Goal: Information Seeking & Learning: Find specific page/section

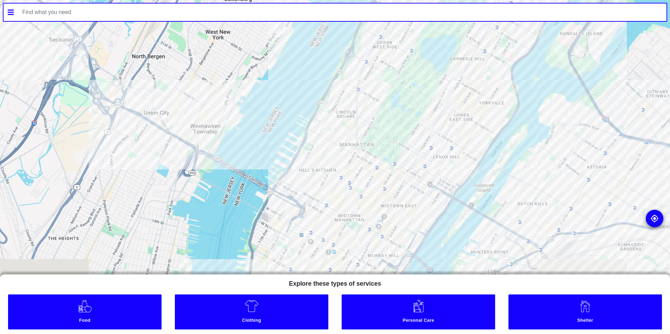
drag, startPoint x: 370, startPoint y: 198, endPoint x: 508, endPoint y: 22, distance: 224.0
click at [508, 22] on div "To navigate the map with touch gestures double-tap and hold your finger on the …" at bounding box center [335, 167] width 670 height 334
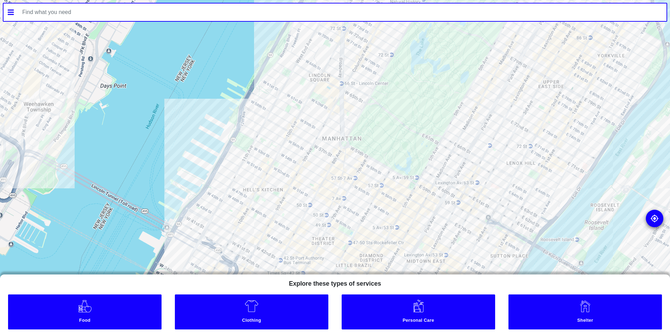
drag, startPoint x: 433, startPoint y: 14, endPoint x: 401, endPoint y: 139, distance: 128.7
click at [435, 0] on html "To navigate the map with touch gestures double-tap and hold your finger on the …" at bounding box center [335, 0] width 670 height 0
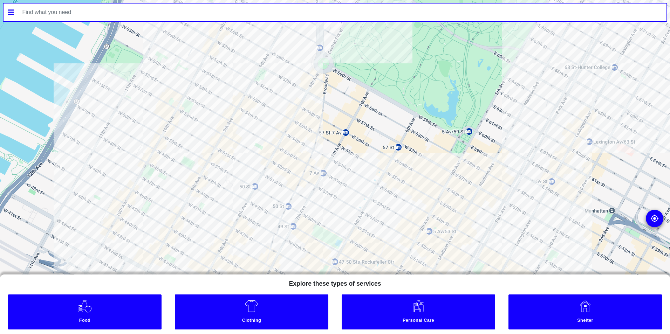
drag, startPoint x: 352, startPoint y: 174, endPoint x: 150, endPoint y: 82, distance: 222.8
click at [411, 16] on div "To navigate the map with touch gestures double-tap and hold your finger on the …" at bounding box center [335, 167] width 670 height 334
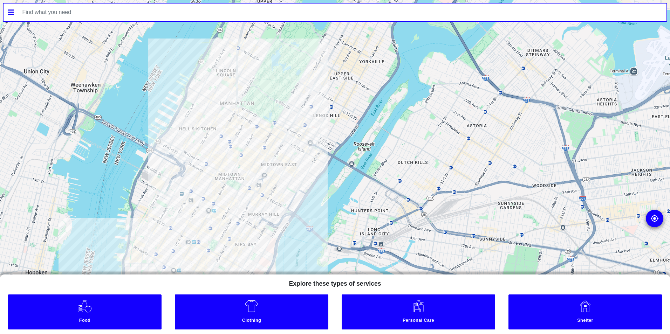
drag, startPoint x: 325, startPoint y: 153, endPoint x: 256, endPoint y: 221, distance: 96.7
click at [256, 221] on div at bounding box center [335, 167] width 670 height 334
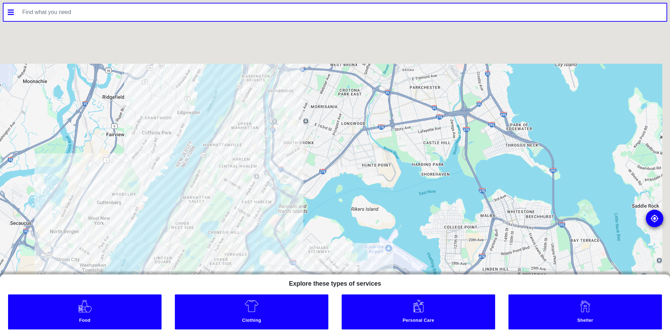
drag, startPoint x: 278, startPoint y: 150, endPoint x: 229, endPoint y: 212, distance: 78.6
click at [231, 211] on div at bounding box center [335, 167] width 670 height 334
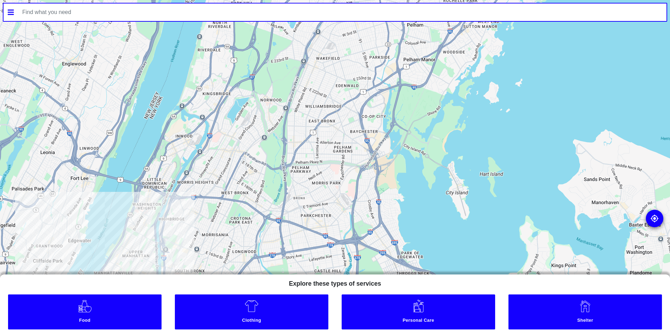
drag, startPoint x: 312, startPoint y: 120, endPoint x: 220, endPoint y: 230, distance: 143.4
click at [220, 230] on div at bounding box center [335, 167] width 670 height 334
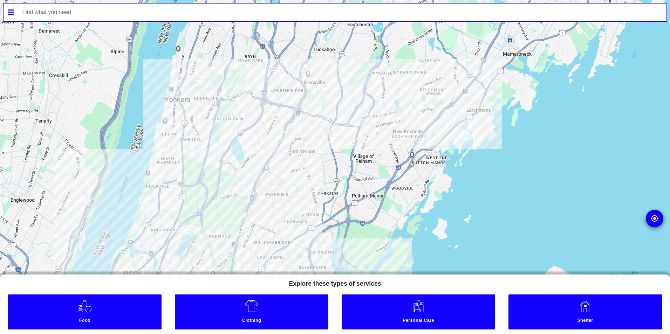
drag, startPoint x: 300, startPoint y: 129, endPoint x: 248, endPoint y: 266, distance: 146.7
click at [248, 266] on div at bounding box center [335, 167] width 670 height 334
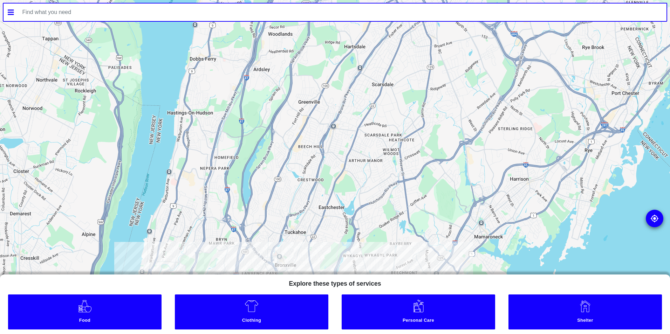
drag, startPoint x: 289, startPoint y: 85, endPoint x: 260, endPoint y: 275, distance: 191.9
click at [260, 275] on div "To navigate the map with touch gestures double-tap and hold your finger on the …" at bounding box center [335, 167] width 670 height 334
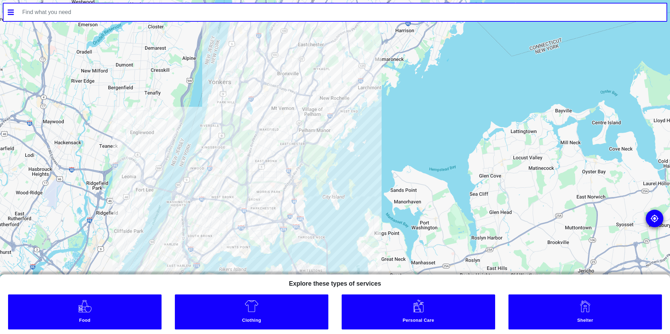
drag, startPoint x: 271, startPoint y: 222, endPoint x: 270, endPoint y: 68, distance: 153.9
click at [284, 49] on div at bounding box center [335, 167] width 670 height 334
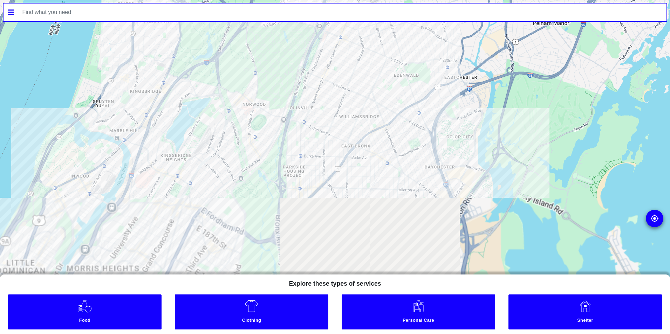
drag, startPoint x: 217, startPoint y: 170, endPoint x: 204, endPoint y: 19, distance: 152.0
click at [204, 19] on div "To navigate the map with touch gestures double-tap and hold your finger on the …" at bounding box center [335, 167] width 670 height 334
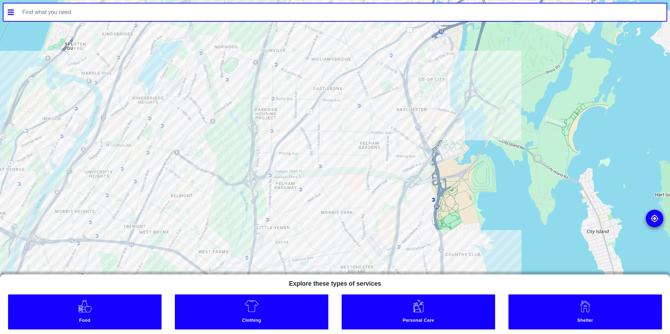
drag, startPoint x: 254, startPoint y: 189, endPoint x: 223, endPoint y: 124, distance: 71.2
click at [223, 124] on div at bounding box center [335, 167] width 670 height 334
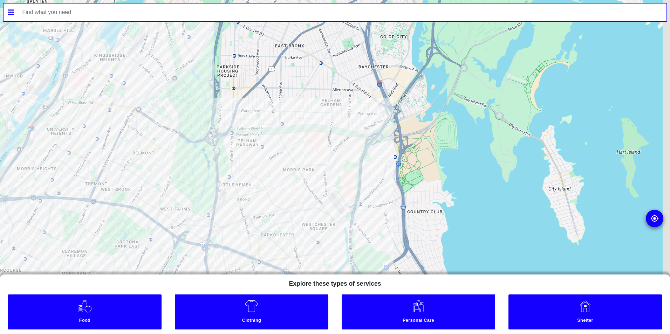
drag, startPoint x: 330, startPoint y: 116, endPoint x: 86, endPoint y: 203, distance: 258.6
click at [86, 203] on div at bounding box center [335, 167] width 670 height 334
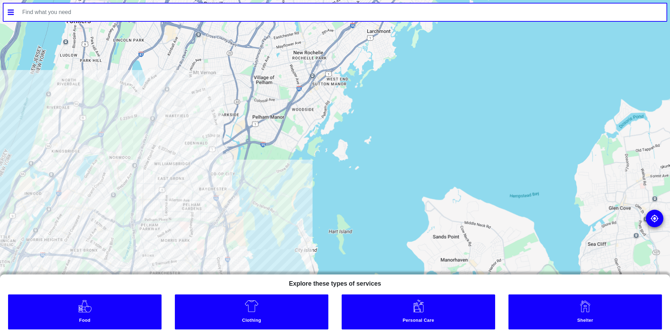
drag, startPoint x: 271, startPoint y: 116, endPoint x: 179, endPoint y: 218, distance: 137.3
click at [179, 218] on div at bounding box center [335, 167] width 670 height 334
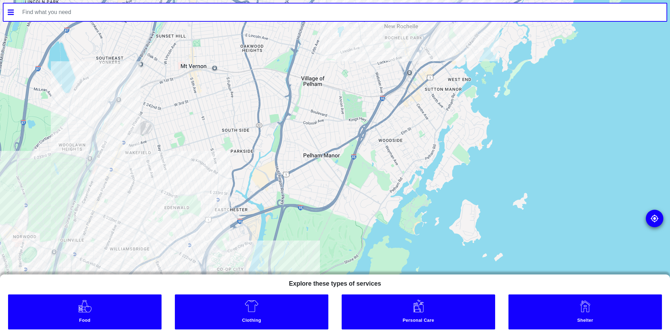
drag, startPoint x: 208, startPoint y: 173, endPoint x: 192, endPoint y: 267, distance: 95.6
click at [192, 267] on div at bounding box center [335, 167] width 670 height 334
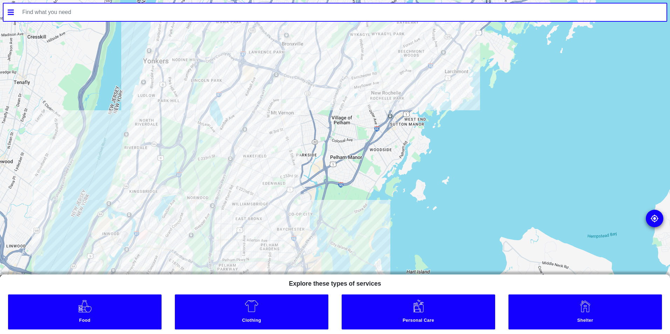
drag, startPoint x: 164, startPoint y: 239, endPoint x: 251, endPoint y: 192, distance: 99.4
click at [251, 192] on div at bounding box center [335, 167] width 670 height 334
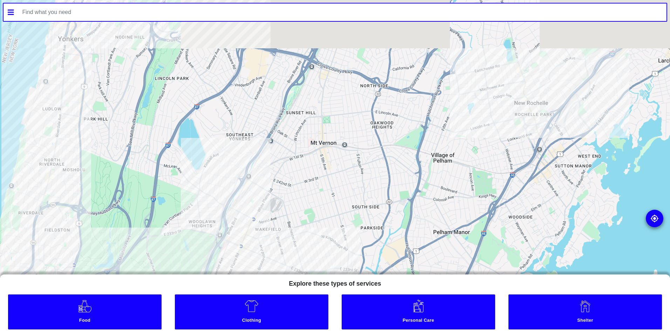
drag, startPoint x: 179, startPoint y: 167, endPoint x: 116, endPoint y: 267, distance: 119.1
click at [116, 267] on div at bounding box center [335, 167] width 670 height 334
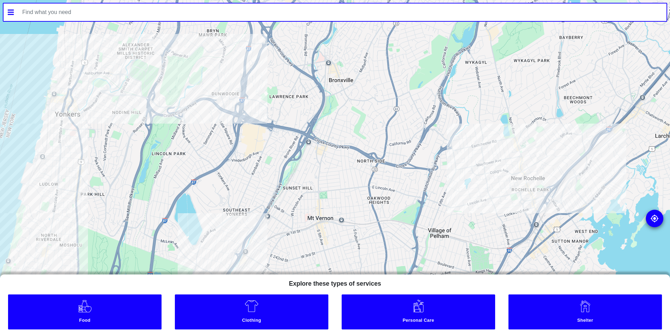
drag, startPoint x: 146, startPoint y: 217, endPoint x: 146, endPoint y: 225, distance: 8.1
click at [146, 225] on div at bounding box center [335, 167] width 670 height 334
drag, startPoint x: 176, startPoint y: 284, endPoint x: 217, endPoint y: 82, distance: 206.3
click at [217, 82] on div "To navigate the map with touch gestures double-tap and hold your finger on the …" at bounding box center [335, 167] width 670 height 334
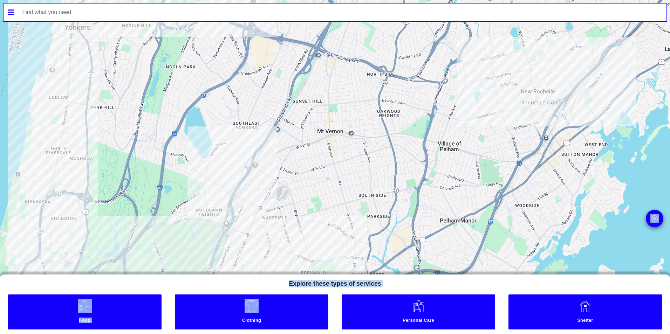
drag, startPoint x: 217, startPoint y: 82, endPoint x: 218, endPoint y: 95, distance: 13.7
click at [218, 95] on div at bounding box center [335, 167] width 670 height 334
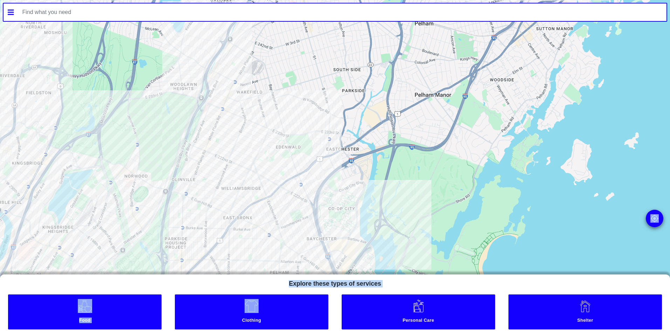
drag, startPoint x: 192, startPoint y: 199, endPoint x: 155, endPoint y: 96, distance: 108.9
click at [155, 96] on div at bounding box center [335, 167] width 670 height 334
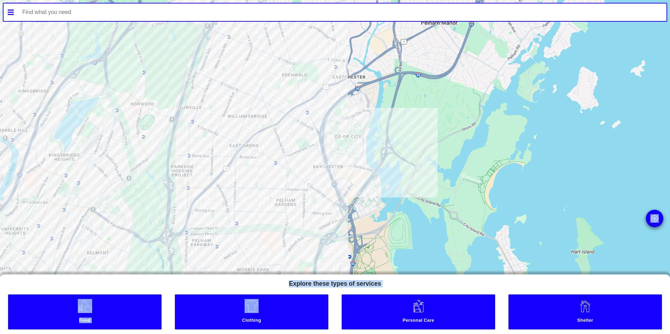
drag, startPoint x: 188, startPoint y: 216, endPoint x: 189, endPoint y: 102, distance: 114.6
click at [189, 102] on div at bounding box center [335, 167] width 670 height 334
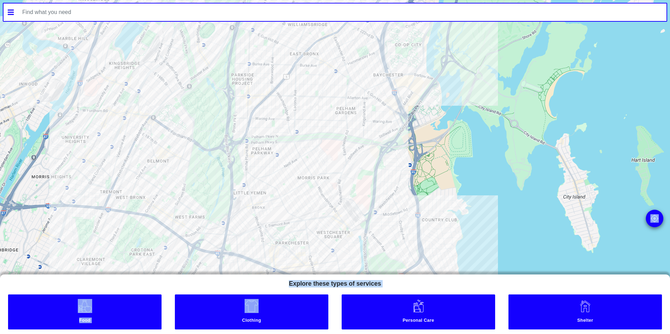
drag, startPoint x: 80, startPoint y: 188, endPoint x: 148, endPoint y: 136, distance: 85.1
click at [148, 136] on div at bounding box center [335, 167] width 670 height 334
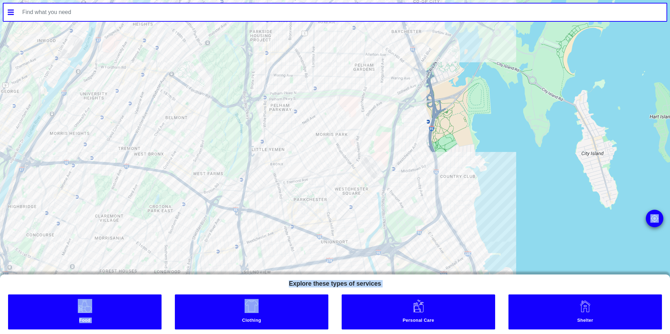
drag, startPoint x: 143, startPoint y: 191, endPoint x: 167, endPoint y: 138, distance: 57.5
click at [167, 138] on div at bounding box center [335, 167] width 670 height 334
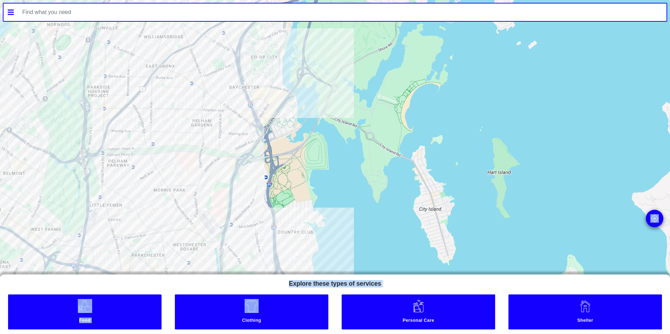
drag, startPoint x: 167, startPoint y: 138, endPoint x: 7, endPoint y: 198, distance: 170.4
click at [7, 198] on div at bounding box center [335, 167] width 670 height 334
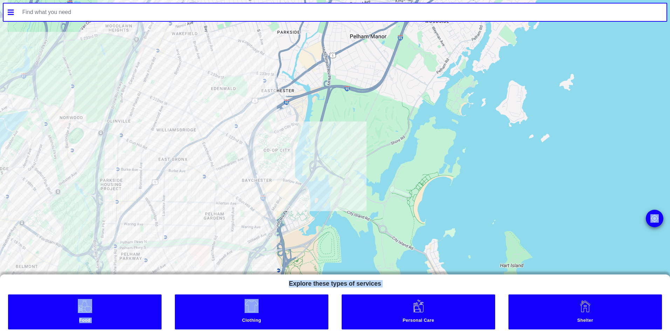
drag, startPoint x: 158, startPoint y: 91, endPoint x: 171, endPoint y: 187, distance: 97.3
click at [171, 187] on div at bounding box center [335, 167] width 670 height 334
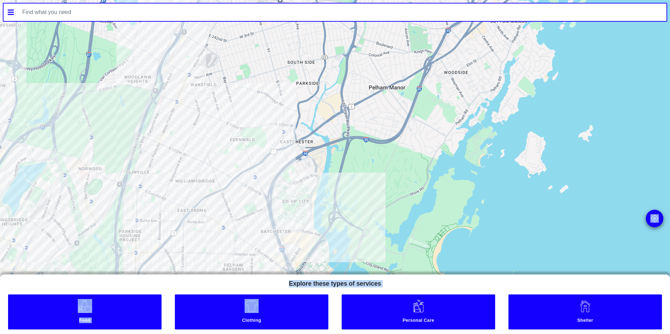
drag, startPoint x: 215, startPoint y: 93, endPoint x: 246, endPoint y: 171, distance: 83.9
click at [246, 171] on div at bounding box center [335, 167] width 670 height 334
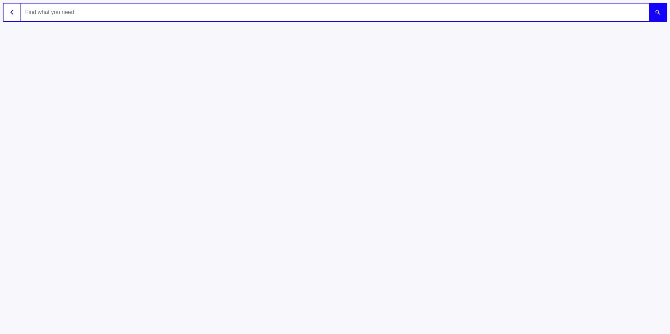
click at [139, 16] on input "text" at bounding box center [335, 13] width 628 height 18
type input "10455"
click at [649, 4] on button "submit" at bounding box center [658, 13] width 18 height 18
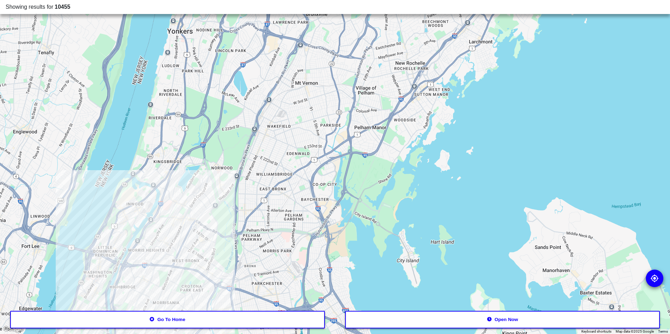
drag, startPoint x: 214, startPoint y: 238, endPoint x: 255, endPoint y: 101, distance: 143.0
click at [255, 101] on div at bounding box center [335, 167] width 670 height 334
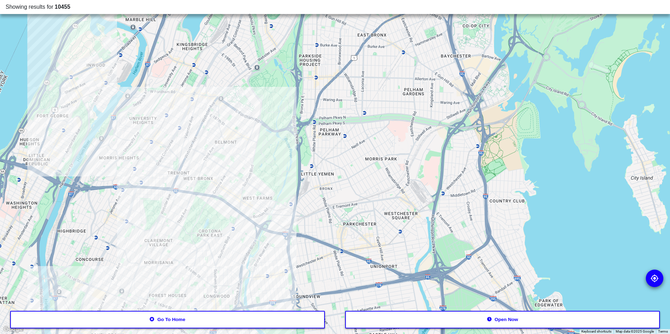
drag, startPoint x: 254, startPoint y: 126, endPoint x: 244, endPoint y: 225, distance: 99.7
click at [244, 225] on div at bounding box center [335, 167] width 670 height 334
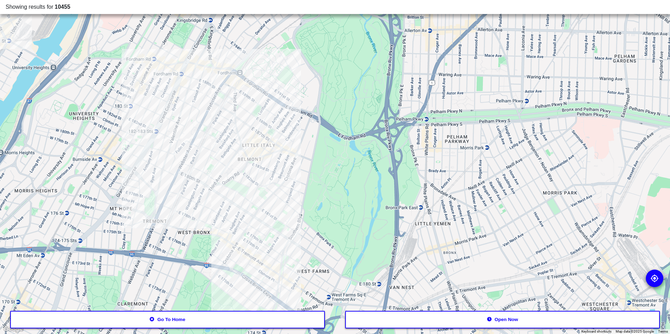
drag, startPoint x: 210, startPoint y: 181, endPoint x: 304, endPoint y: 244, distance: 113.3
click at [250, 225] on div at bounding box center [335, 167] width 670 height 334
click at [154, 137] on div at bounding box center [335, 167] width 670 height 334
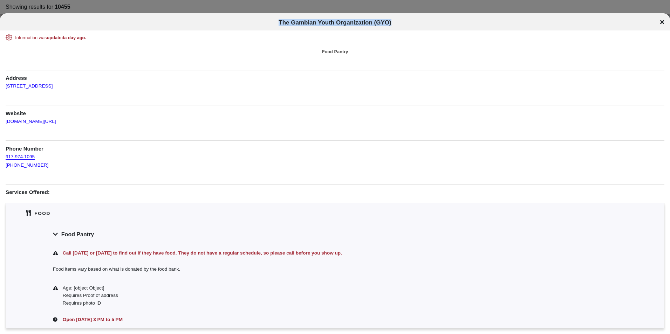
click at [660, 22] on div "The Gambian Youth Organization (GYO)" at bounding box center [335, 22] width 670 height 7
click at [663, 18] on div "The Gambian Youth Organization (GYO)" at bounding box center [335, 21] width 670 height 17
click at [660, 22] on div "The Gambian Youth Organization (GYO)" at bounding box center [335, 22] width 670 height 7
click at [665, 21] on div "The Gambian Youth Organization (GYO)" at bounding box center [335, 22] width 670 height 7
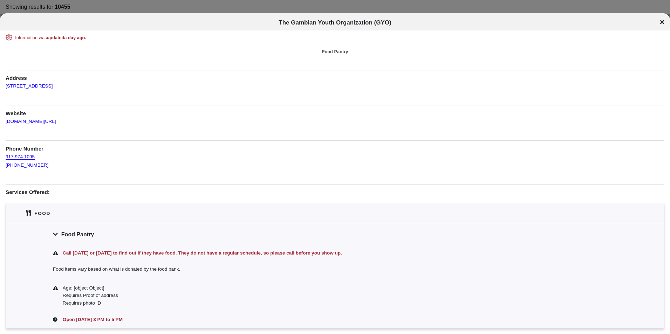
click at [662, 22] on icon at bounding box center [662, 22] width 4 height 6
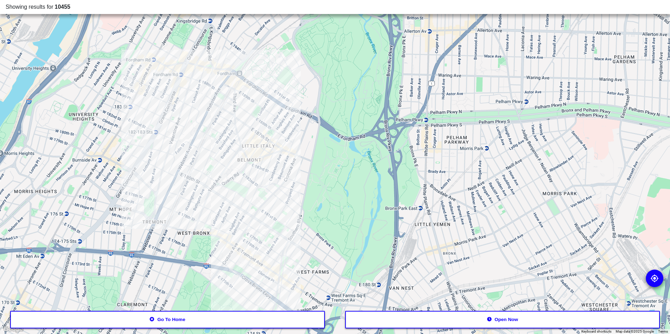
click at [662, 22] on div at bounding box center [335, 167] width 670 height 334
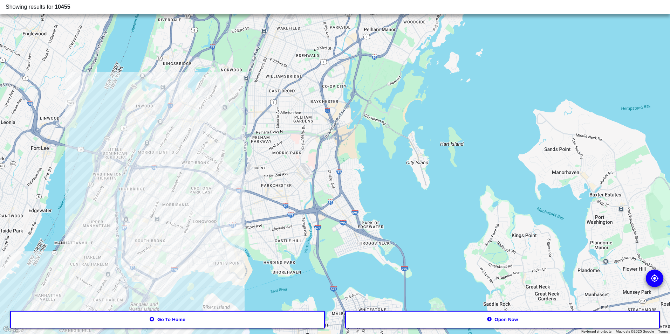
click at [136, 14] on div at bounding box center [335, 167] width 670 height 334
click at [125, 11] on div "Showing results for 10455" at bounding box center [335, 7] width 670 height 14
click at [126, 11] on div "Showing results for 10455" at bounding box center [335, 7] width 670 height 14
click at [276, 323] on button "Go to home" at bounding box center [167, 320] width 315 height 18
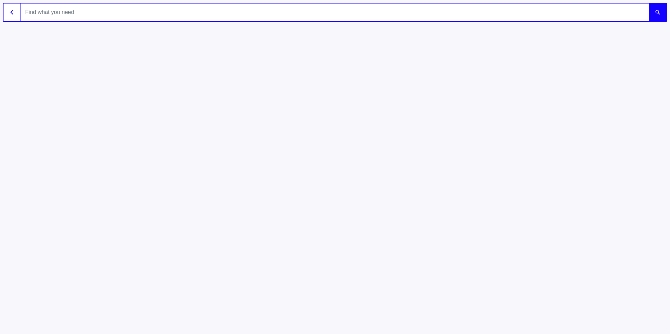
click at [205, 11] on input "text" at bounding box center [335, 13] width 628 height 18
type input "10459"
click at [649, 4] on button "submit" at bounding box center [658, 13] width 18 height 18
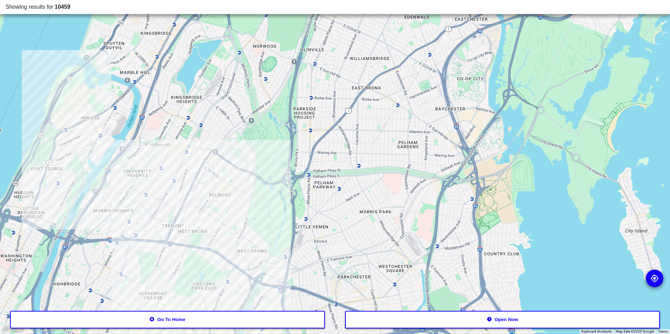
drag, startPoint x: 243, startPoint y: 165, endPoint x: 250, endPoint y: 196, distance: 31.9
click at [250, 196] on div at bounding box center [335, 167] width 670 height 334
click at [147, 325] on button "Go to home" at bounding box center [167, 320] width 315 height 18
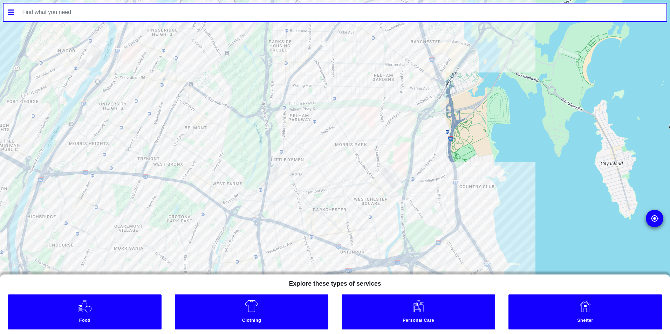
drag, startPoint x: 319, startPoint y: 155, endPoint x: 249, endPoint y: 146, distance: 70.1
click at [249, 146] on div at bounding box center [335, 167] width 670 height 334
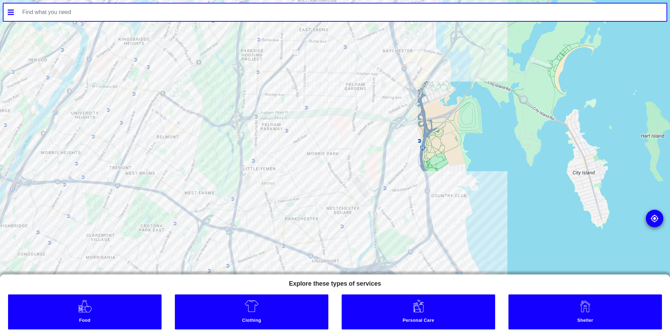
drag, startPoint x: 271, startPoint y: 209, endPoint x: 245, endPoint y: 218, distance: 27.8
click at [245, 218] on div at bounding box center [335, 167] width 670 height 334
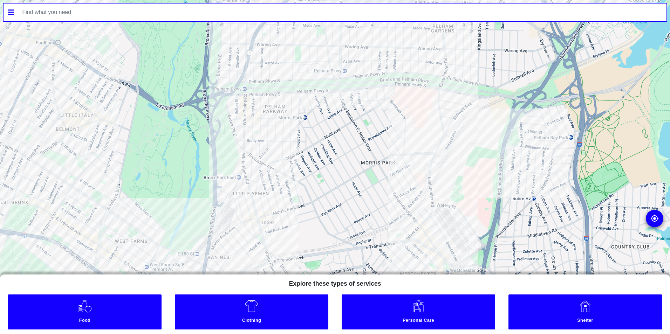
drag, startPoint x: 181, startPoint y: 192, endPoint x: 153, endPoint y: 225, distance: 43.8
click at [153, 225] on div at bounding box center [335, 167] width 670 height 334
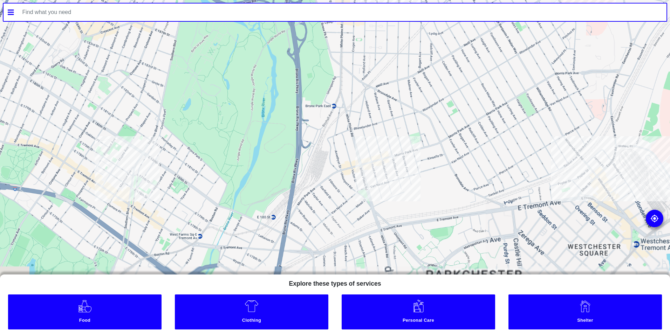
drag, startPoint x: 246, startPoint y: 56, endPoint x: 271, endPoint y: 16, distance: 47.3
click at [271, 16] on div "To navigate the map with touch gestures double-tap and hold your finger on the …" at bounding box center [335, 167] width 670 height 334
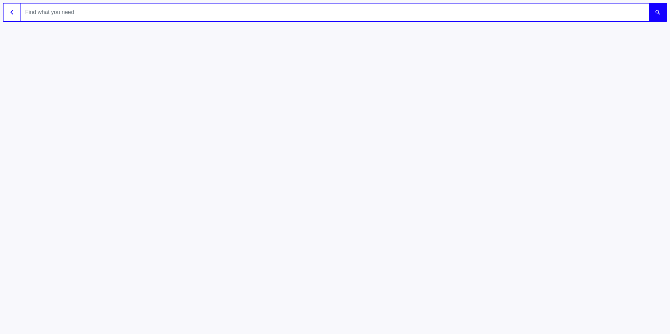
click at [8, 12] on button "button" at bounding box center [13, 13] width 18 height 18
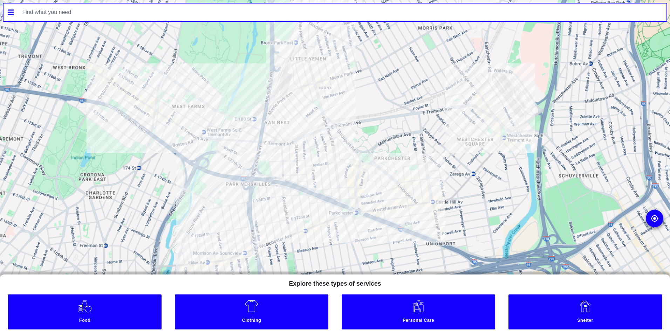
drag, startPoint x: 177, startPoint y: 119, endPoint x: 206, endPoint y: 101, distance: 34.3
click at [206, 101] on div at bounding box center [335, 167] width 670 height 334
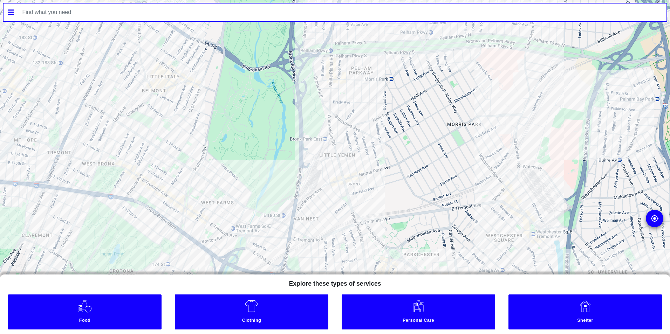
drag, startPoint x: 225, startPoint y: 181, endPoint x: 251, endPoint y: 261, distance: 84.6
click at [251, 261] on div at bounding box center [335, 167] width 670 height 334
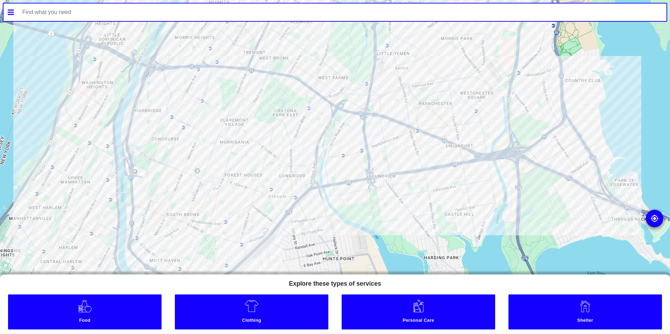
drag, startPoint x: 256, startPoint y: 221, endPoint x: 331, endPoint y: 126, distance: 120.8
click at [331, 126] on div at bounding box center [335, 167] width 670 height 334
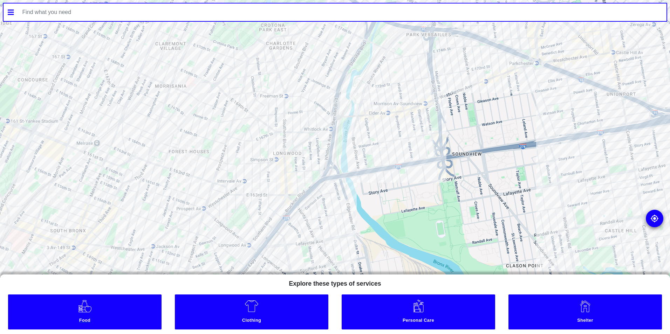
click at [109, 316] on link "Food" at bounding box center [85, 312] width 154 height 35
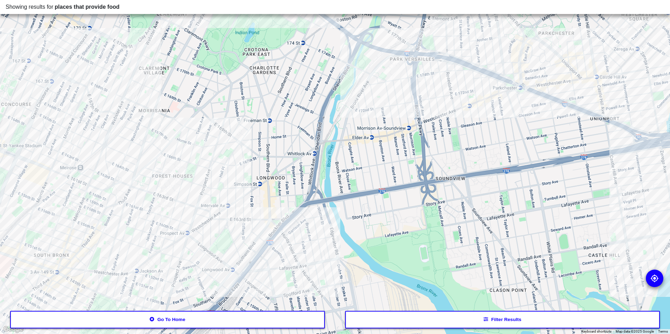
drag, startPoint x: 282, startPoint y: 202, endPoint x: 293, endPoint y: 138, distance: 64.7
click at [293, 138] on div at bounding box center [335, 167] width 670 height 334
click at [482, 322] on button "Filter results" at bounding box center [502, 320] width 315 height 18
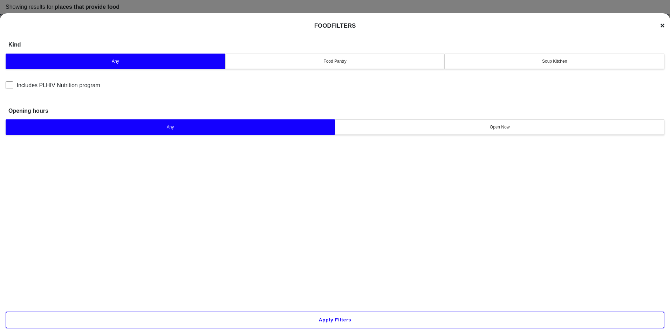
click at [551, 60] on div "Soup Kitchen" at bounding box center [554, 61] width 211 height 6
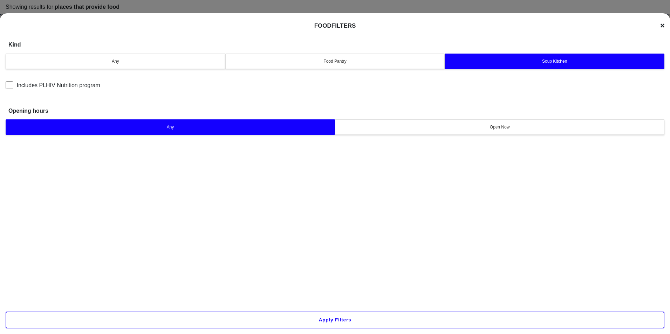
click at [384, 316] on button "Apply filters" at bounding box center [335, 320] width 659 height 17
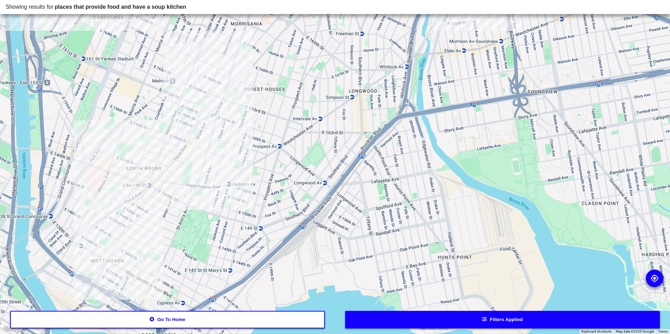
click at [249, 60] on div at bounding box center [335, 167] width 670 height 334
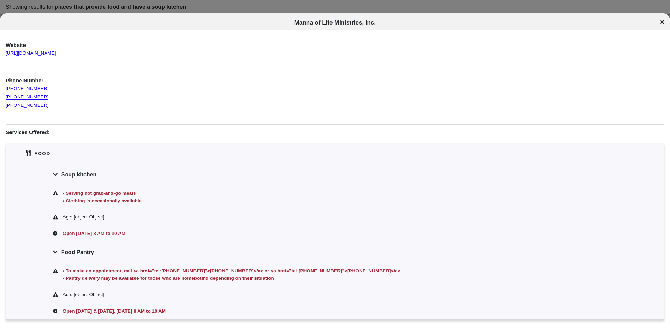
scroll to position [111, 0]
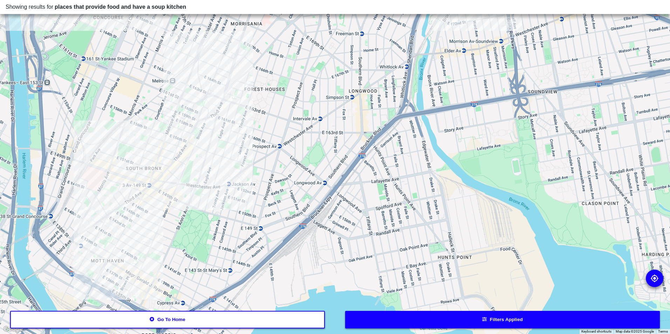
click at [206, 114] on div at bounding box center [335, 167] width 670 height 334
click at [122, 187] on div at bounding box center [335, 167] width 670 height 334
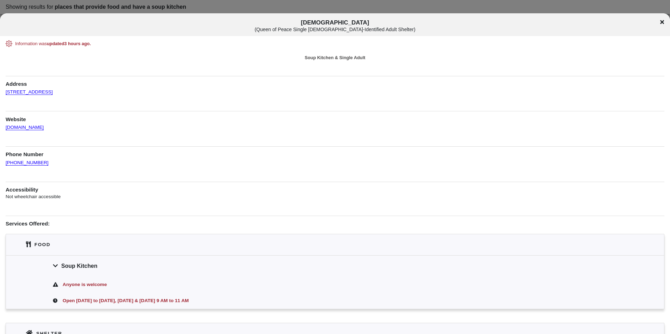
scroll to position [65, 0]
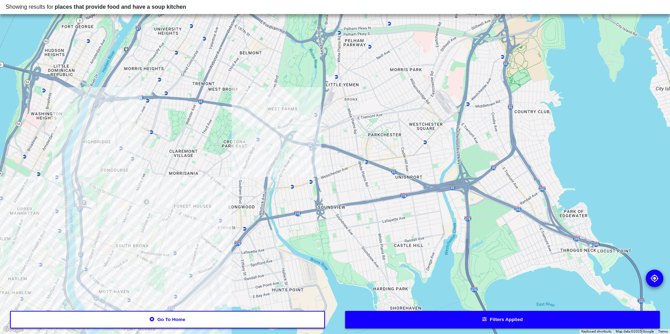
drag, startPoint x: 292, startPoint y: 149, endPoint x: 225, endPoint y: 211, distance: 91.5
click at [225, 211] on div at bounding box center [335, 167] width 670 height 334
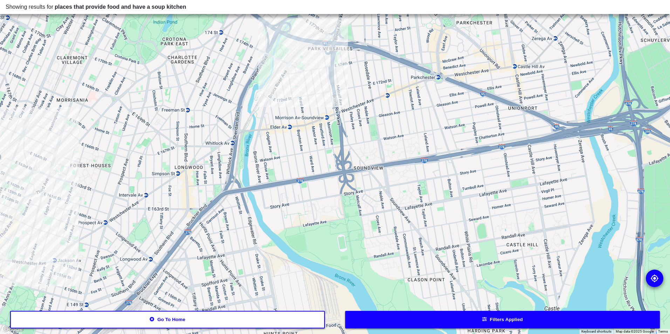
drag, startPoint x: 236, startPoint y: 194, endPoint x: 181, endPoint y: 143, distance: 75.2
click at [181, 143] on div at bounding box center [335, 167] width 670 height 334
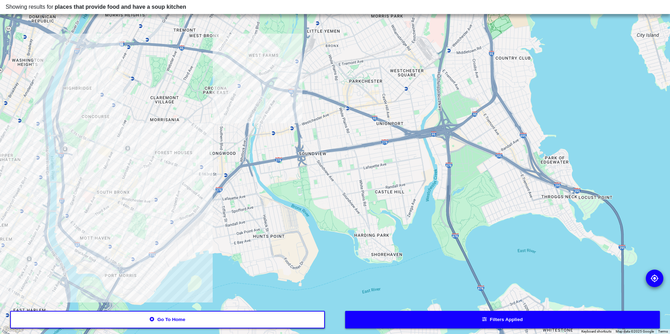
drag, startPoint x: 163, startPoint y: 157, endPoint x: 204, endPoint y: 156, distance: 40.7
click at [204, 156] on div at bounding box center [335, 167] width 670 height 334
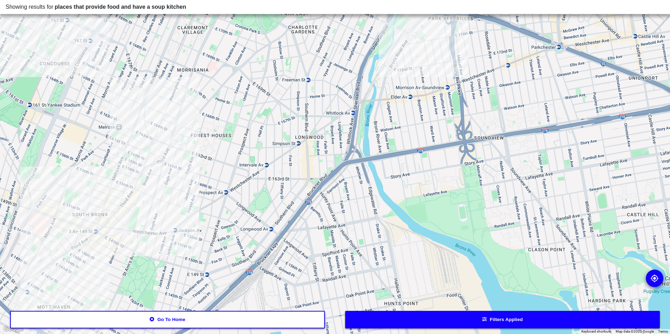
drag, startPoint x: 140, startPoint y: 161, endPoint x: 206, endPoint y: 154, distance: 67.1
click at [206, 154] on div at bounding box center [335, 167] width 670 height 334
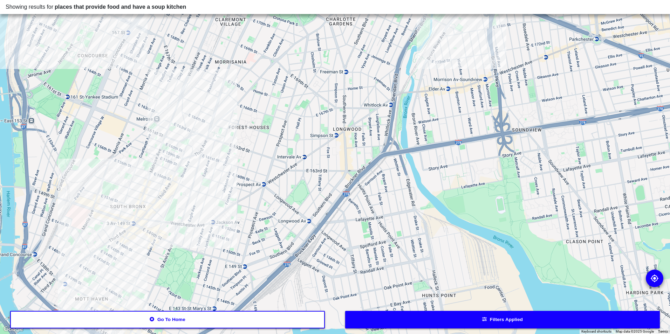
drag, startPoint x: 171, startPoint y: 193, endPoint x: 192, endPoint y: 186, distance: 22.2
click at [192, 187] on div at bounding box center [335, 167] width 670 height 334
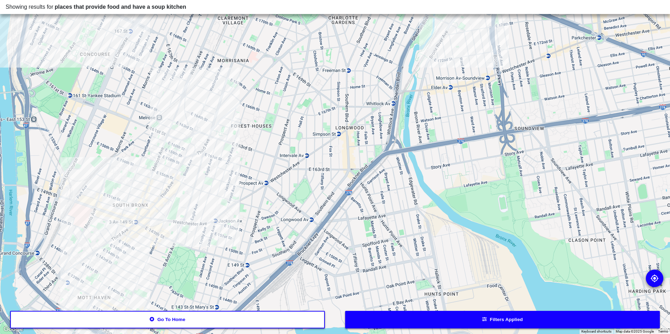
click at [235, 96] on div at bounding box center [335, 167] width 670 height 334
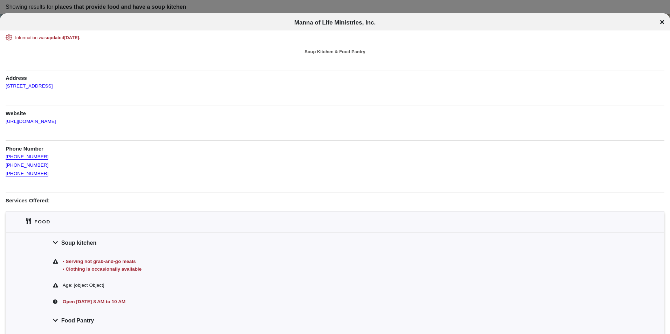
click at [662, 23] on icon at bounding box center [662, 22] width 4 height 4
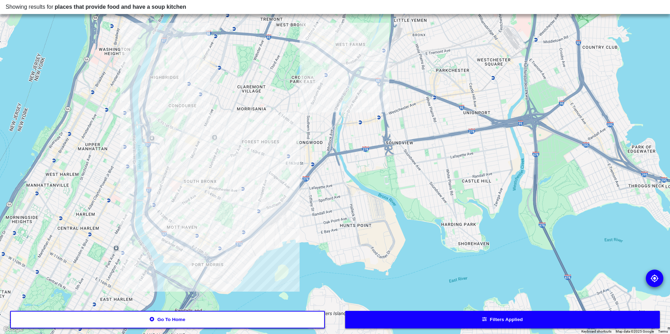
drag, startPoint x: 246, startPoint y: 212, endPoint x: 294, endPoint y: 189, distance: 53.0
click at [294, 189] on div at bounding box center [335, 167] width 670 height 334
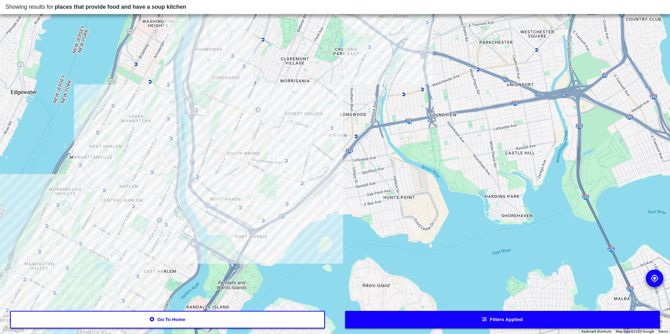
click at [388, 318] on button "Filters applied" at bounding box center [502, 320] width 315 height 18
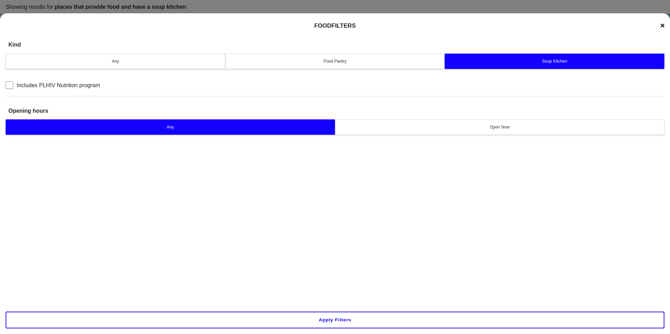
click at [137, 6] on div at bounding box center [335, 167] width 670 height 334
click at [397, 320] on button "Apply filters" at bounding box center [335, 320] width 659 height 17
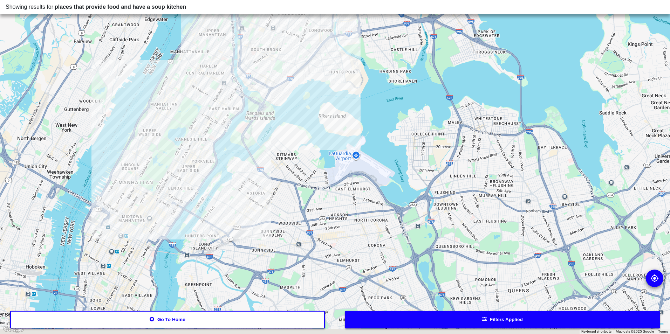
drag, startPoint x: 473, startPoint y: 193, endPoint x: 389, endPoint y: 107, distance: 121.0
click at [409, 33] on div at bounding box center [335, 167] width 670 height 334
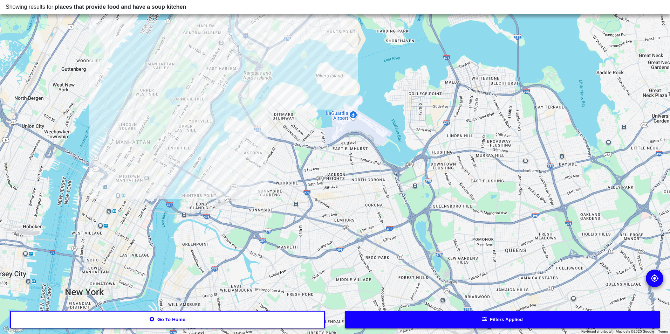
click at [355, 58] on div at bounding box center [335, 167] width 670 height 334
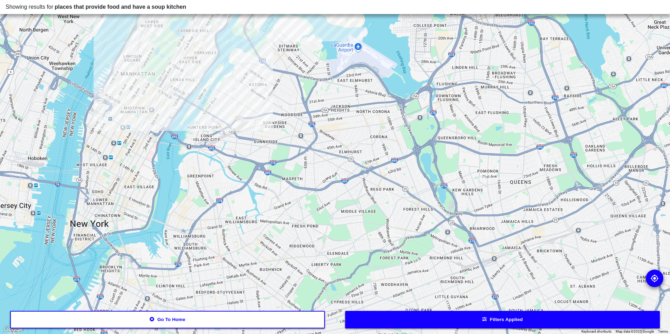
drag, startPoint x: 308, startPoint y: 213, endPoint x: 313, endPoint y: 142, distance: 71.0
click at [313, 142] on div at bounding box center [335, 167] width 670 height 334
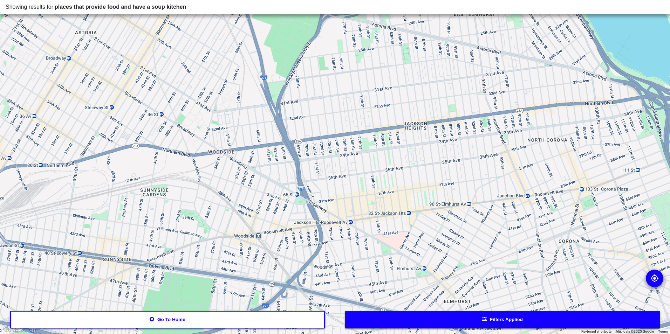
drag, startPoint x: 339, startPoint y: 78, endPoint x: 332, endPoint y: 217, distance: 139.4
click at [332, 217] on div at bounding box center [335, 167] width 670 height 334
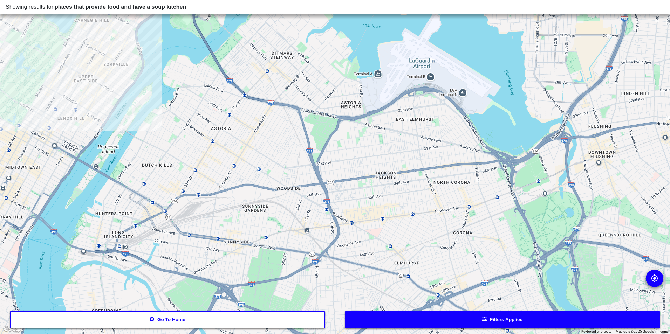
click at [382, 316] on button "Filters applied" at bounding box center [502, 320] width 315 height 18
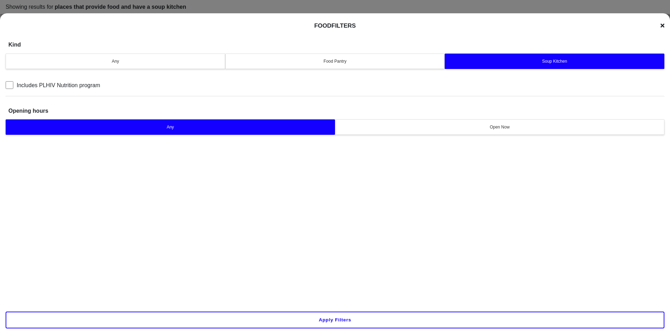
click at [138, 66] on button "Any" at bounding box center [116, 61] width 220 height 15
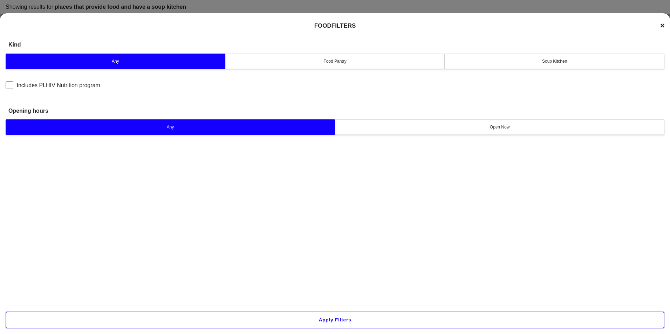
click at [313, 316] on button "Apply filters" at bounding box center [335, 320] width 659 height 17
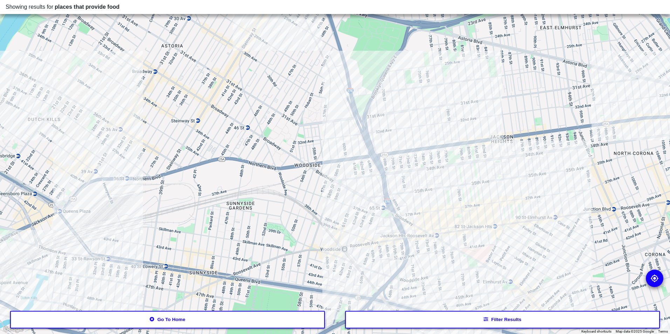
click at [407, 320] on button "Filter results" at bounding box center [502, 320] width 315 height 18
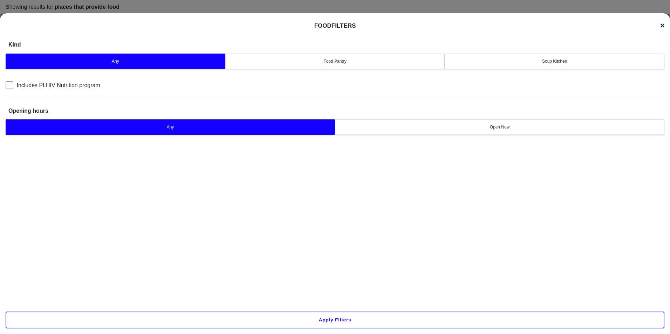
click at [469, 64] on div "Soup Kitchen" at bounding box center [554, 61] width 211 height 6
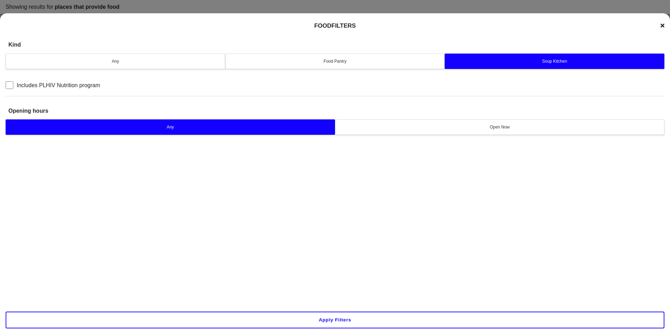
click at [317, 323] on button "Apply filters" at bounding box center [335, 320] width 659 height 17
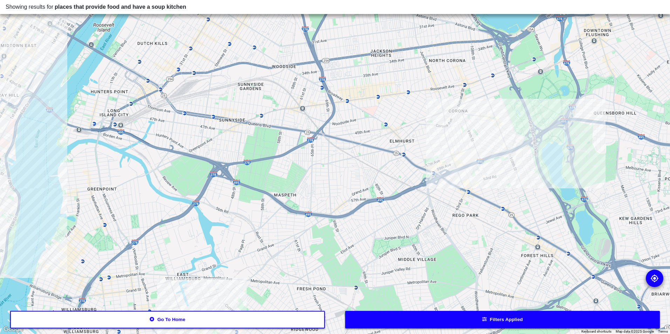
click at [516, 170] on div at bounding box center [335, 167] width 670 height 334
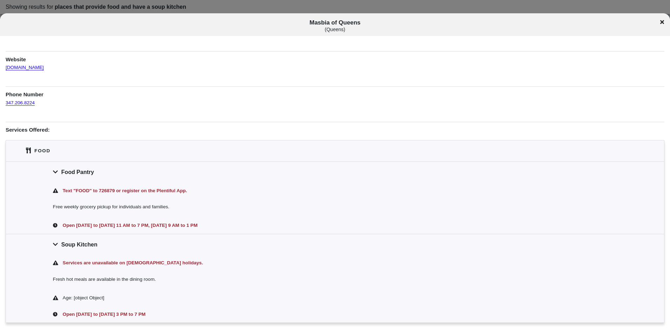
scroll to position [70, 0]
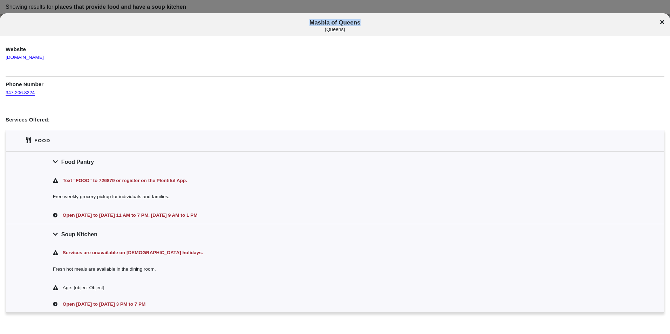
click at [661, 23] on div "Masbia of Queens ( [GEOGRAPHIC_DATA] )" at bounding box center [335, 25] width 670 height 13
drag, startPoint x: 661, startPoint y: 23, endPoint x: 530, endPoint y: 12, distance: 131.2
click at [503, 27] on div "( [GEOGRAPHIC_DATA] )" at bounding box center [335, 30] width 556 height 6
click at [661, 21] on icon at bounding box center [662, 22] width 4 height 4
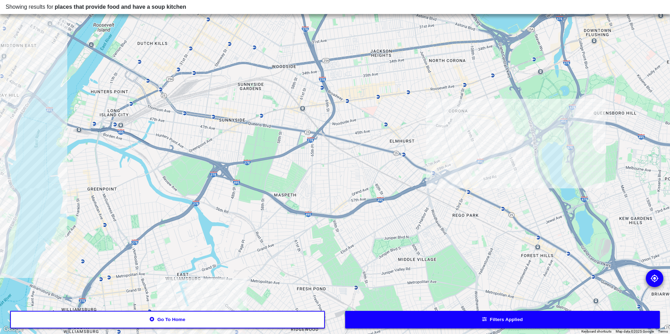
click at [284, 319] on button "Go to home" at bounding box center [167, 320] width 315 height 18
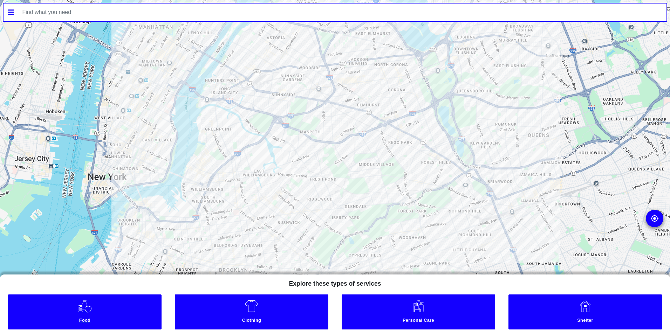
click at [128, 311] on link "Food" at bounding box center [85, 312] width 154 height 35
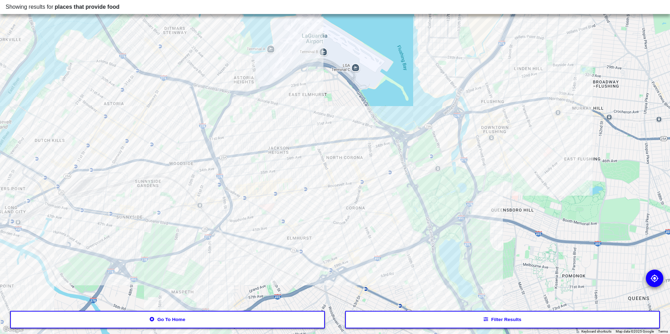
drag, startPoint x: 275, startPoint y: 258, endPoint x: 284, endPoint y: 208, distance: 51.0
click at [284, 208] on div at bounding box center [335, 167] width 670 height 334
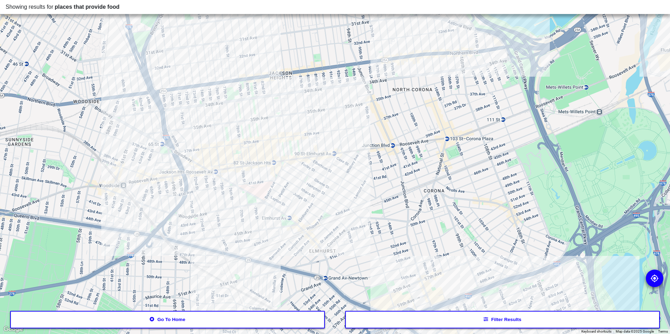
click at [188, 136] on div at bounding box center [335, 167] width 670 height 334
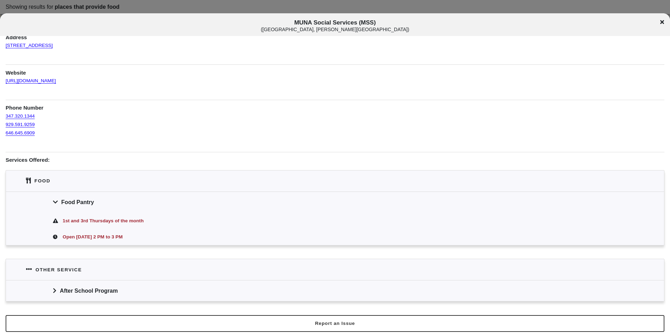
scroll to position [48, 0]
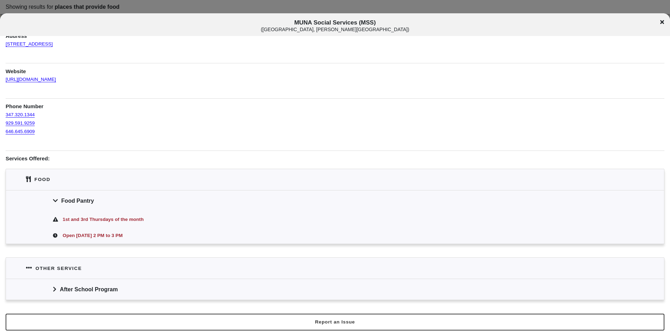
click at [661, 20] on icon at bounding box center [662, 22] width 4 height 4
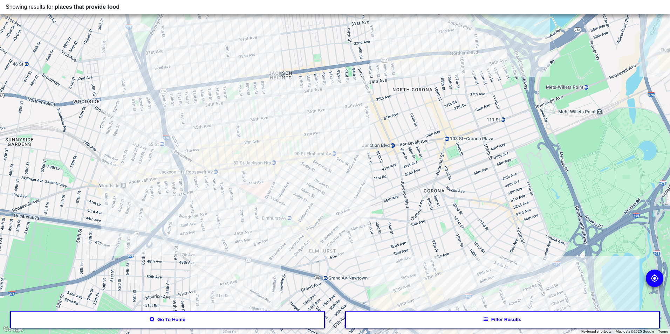
click at [162, 136] on div at bounding box center [335, 167] width 670 height 334
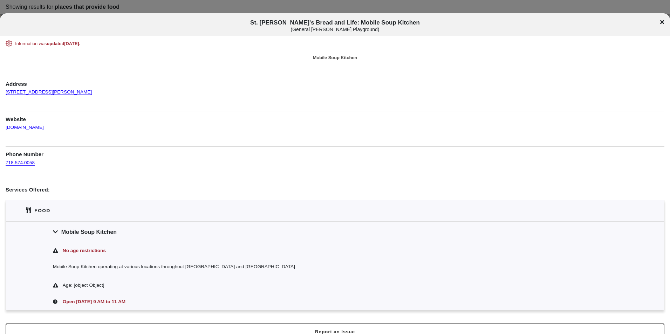
click at [662, 21] on icon at bounding box center [662, 22] width 4 height 4
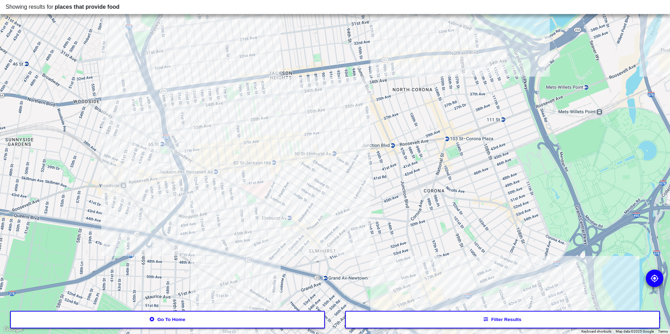
click at [132, 164] on div at bounding box center [335, 167] width 670 height 334
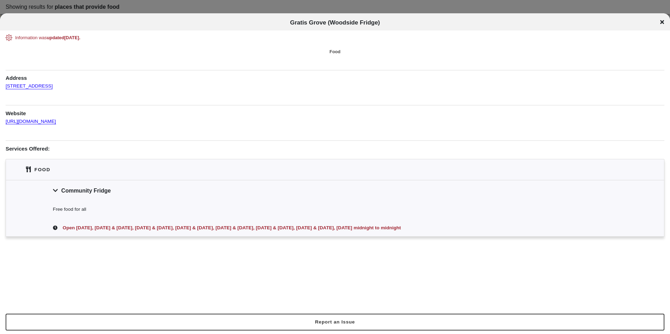
click at [660, 24] on div "Gratis Grove (Woodside Fridge)" at bounding box center [335, 22] width 670 height 7
click at [659, 24] on div "Gratis Grove (Woodside Fridge)" at bounding box center [335, 22] width 670 height 7
click at [662, 22] on icon at bounding box center [662, 22] width 4 height 4
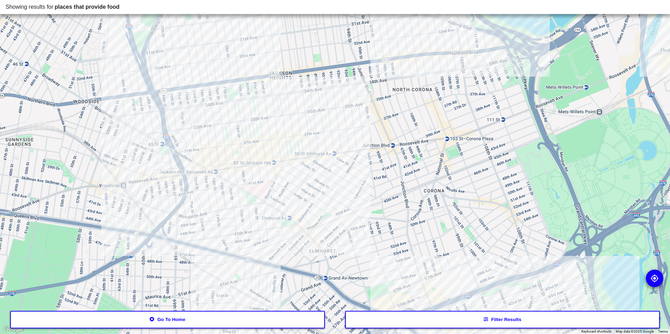
click at [227, 36] on div at bounding box center [335, 167] width 670 height 334
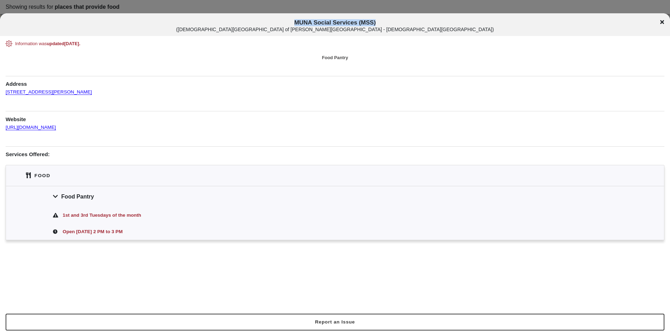
click at [660, 23] on div "MUNA Social Services (MSS) ( [DEMOGRAPHIC_DATA] Center of [PERSON_NAME][GEOGRAP…" at bounding box center [335, 25] width 670 height 13
click at [664, 21] on icon at bounding box center [662, 22] width 4 height 4
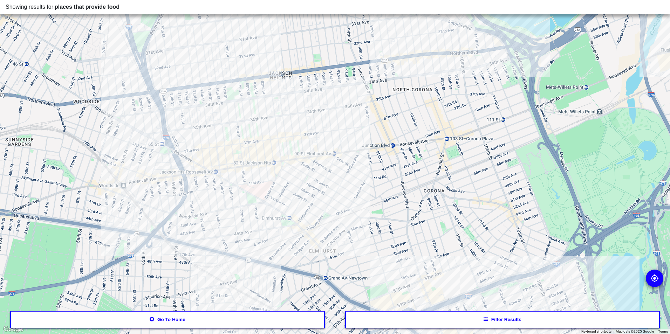
click at [283, 150] on div at bounding box center [335, 167] width 670 height 334
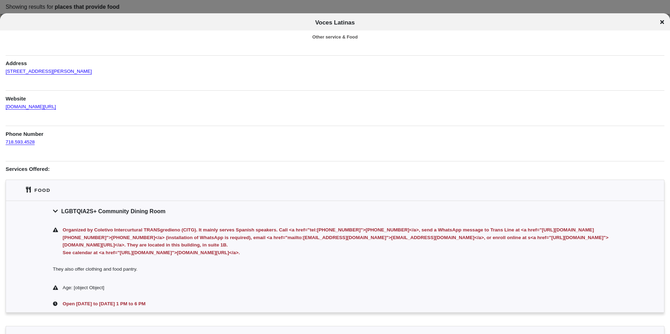
scroll to position [13, 0]
click at [661, 23] on icon at bounding box center [662, 22] width 4 height 4
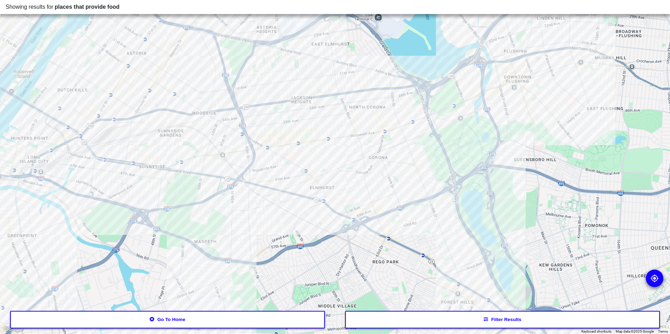
drag, startPoint x: 240, startPoint y: 153, endPoint x: 300, endPoint y: 121, distance: 68.5
click at [300, 121] on div at bounding box center [335, 167] width 670 height 334
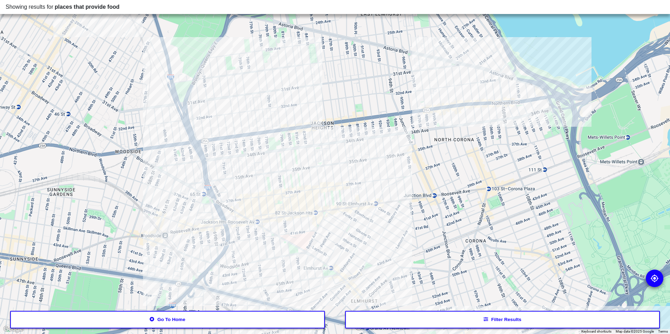
drag, startPoint x: 286, startPoint y: 85, endPoint x: 304, endPoint y: 139, distance: 56.5
click at [304, 139] on div at bounding box center [335, 167] width 670 height 334
click at [269, 83] on div at bounding box center [335, 167] width 670 height 334
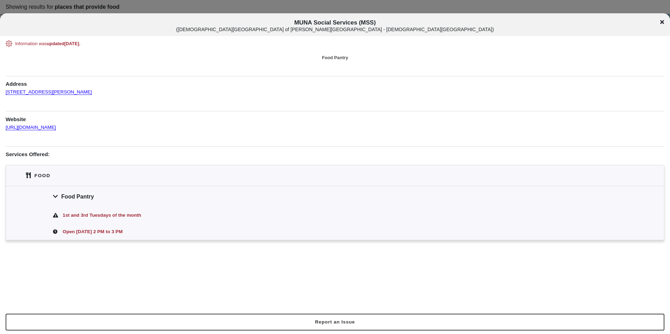
click at [662, 22] on icon at bounding box center [662, 22] width 4 height 6
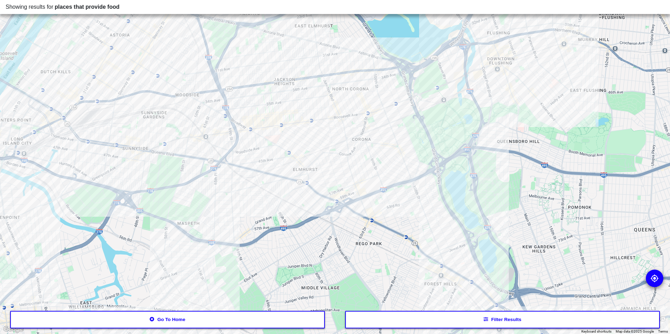
drag, startPoint x: 253, startPoint y: 182, endPoint x: 264, endPoint y: 152, distance: 32.2
click at [264, 152] on div at bounding box center [335, 167] width 670 height 334
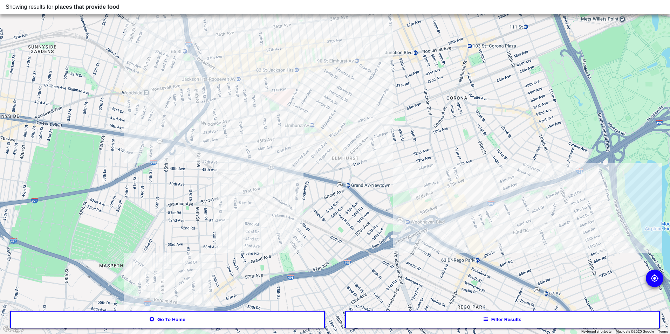
click at [222, 158] on div at bounding box center [335, 167] width 670 height 334
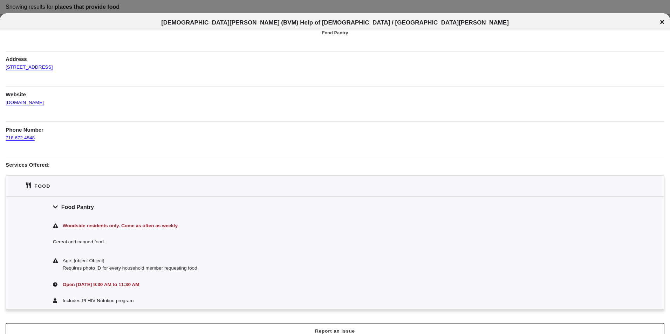
scroll to position [28, 0]
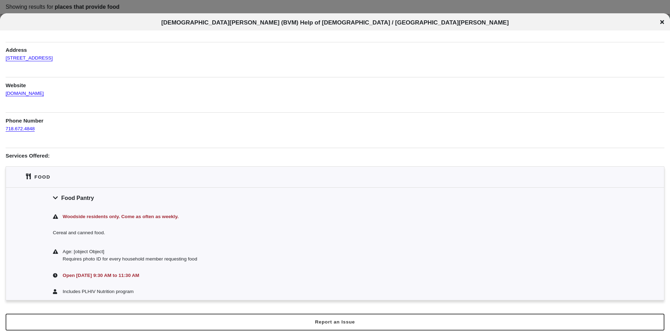
click at [661, 19] on icon at bounding box center [662, 22] width 4 height 6
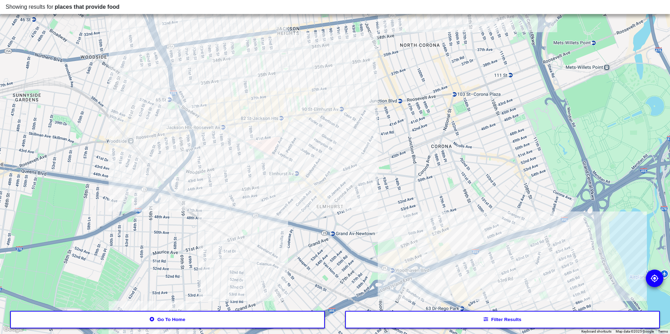
drag, startPoint x: 242, startPoint y: 135, endPoint x: 196, endPoint y: 260, distance: 132.5
click at [225, 190] on div at bounding box center [335, 167] width 670 height 334
click at [157, 327] on button "Go to home" at bounding box center [167, 320] width 315 height 18
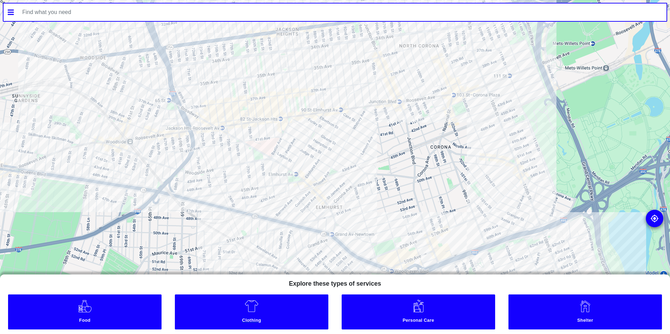
click at [242, 320] on small "Clothing" at bounding box center [252, 321] width 150 height 7
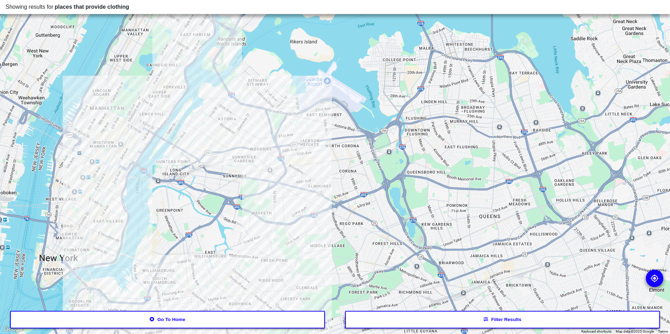
click at [165, 328] on button "Go to home" at bounding box center [167, 320] width 315 height 18
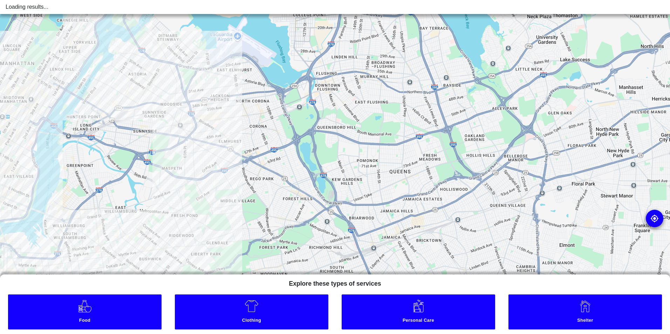
drag, startPoint x: 364, startPoint y: 226, endPoint x: 275, endPoint y: 181, distance: 100.5
click at [275, 181] on div at bounding box center [335, 167] width 670 height 334
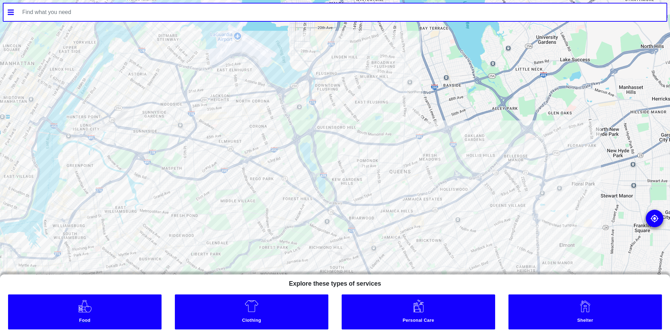
click at [129, 311] on link "Food" at bounding box center [85, 312] width 154 height 35
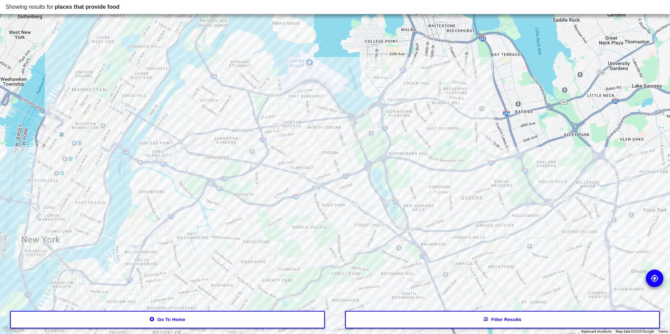
drag, startPoint x: 251, startPoint y: 242, endPoint x: 307, endPoint y: 212, distance: 63.5
click at [307, 212] on div at bounding box center [335, 167] width 670 height 334
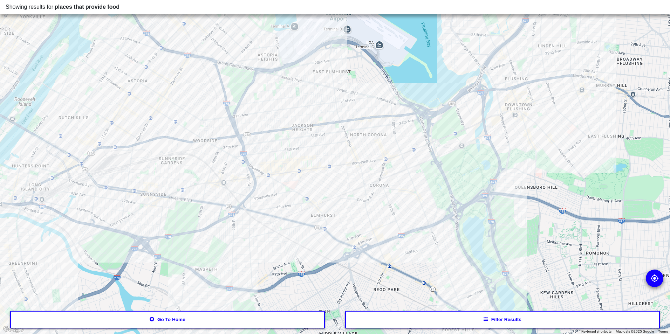
drag, startPoint x: 304, startPoint y: 189, endPoint x: 325, endPoint y: 263, distance: 77.0
click at [325, 263] on div at bounding box center [335, 167] width 670 height 334
click at [80, 181] on div at bounding box center [335, 167] width 670 height 334
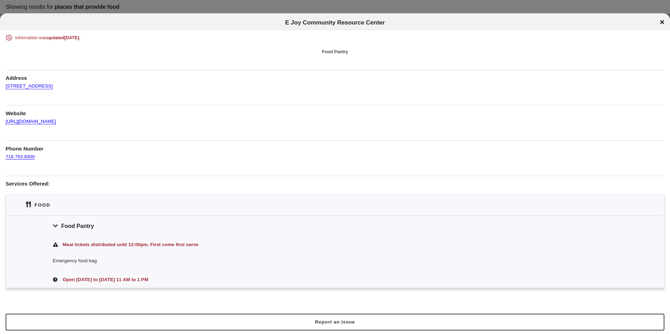
click at [199, 5] on div at bounding box center [335, 167] width 670 height 334
click at [199, 11] on div at bounding box center [335, 167] width 670 height 334
click at [662, 21] on icon at bounding box center [662, 22] width 4 height 6
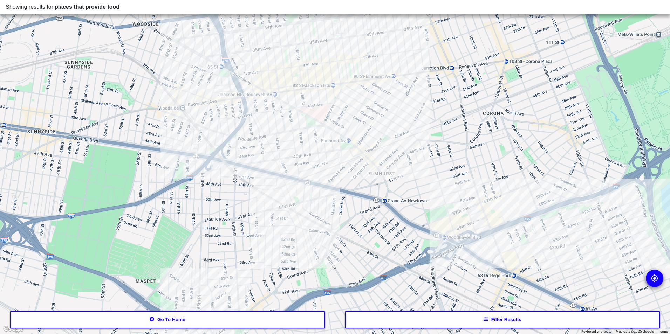
drag, startPoint x: 291, startPoint y: 229, endPoint x: 323, endPoint y: 197, distance: 45.1
click at [323, 197] on div at bounding box center [335, 167] width 670 height 334
